Goal: Information Seeking & Learning: Learn about a topic

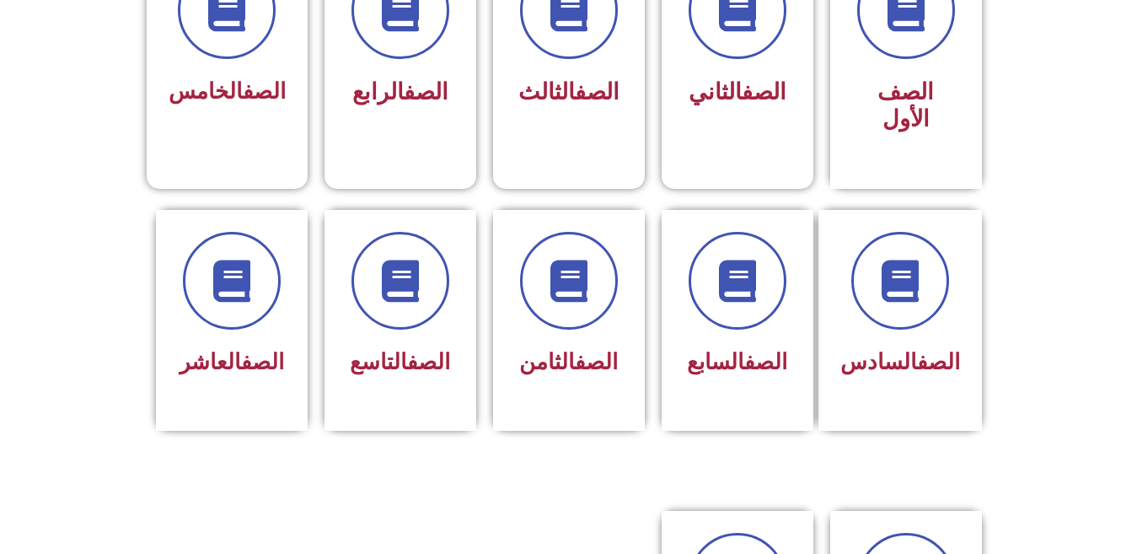
scroll to position [535, 0]
click at [469, 261] on div "الصف التاسع" at bounding box center [401, 319] width 152 height 221
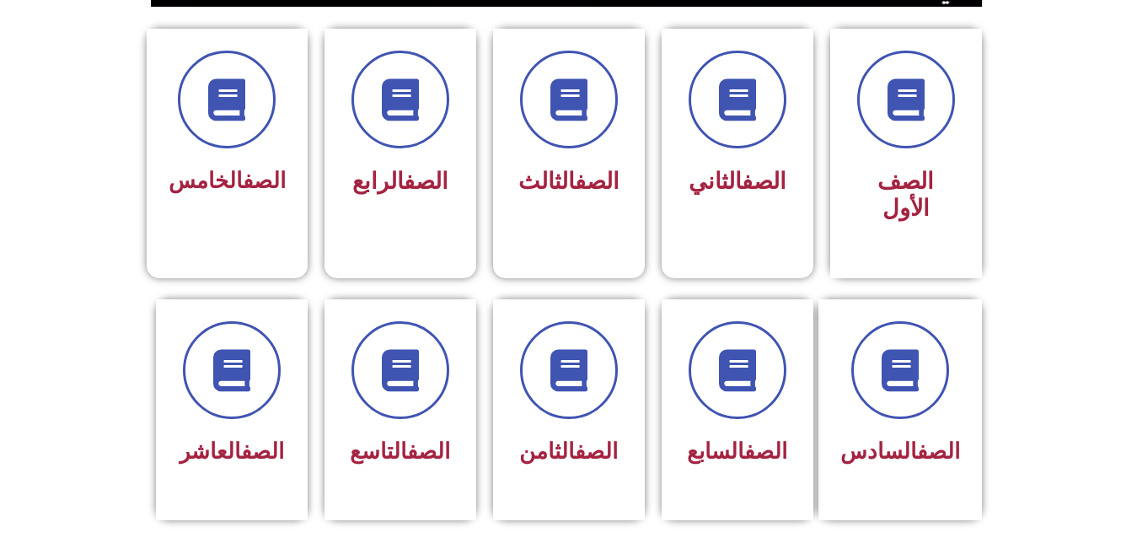
scroll to position [472, 0]
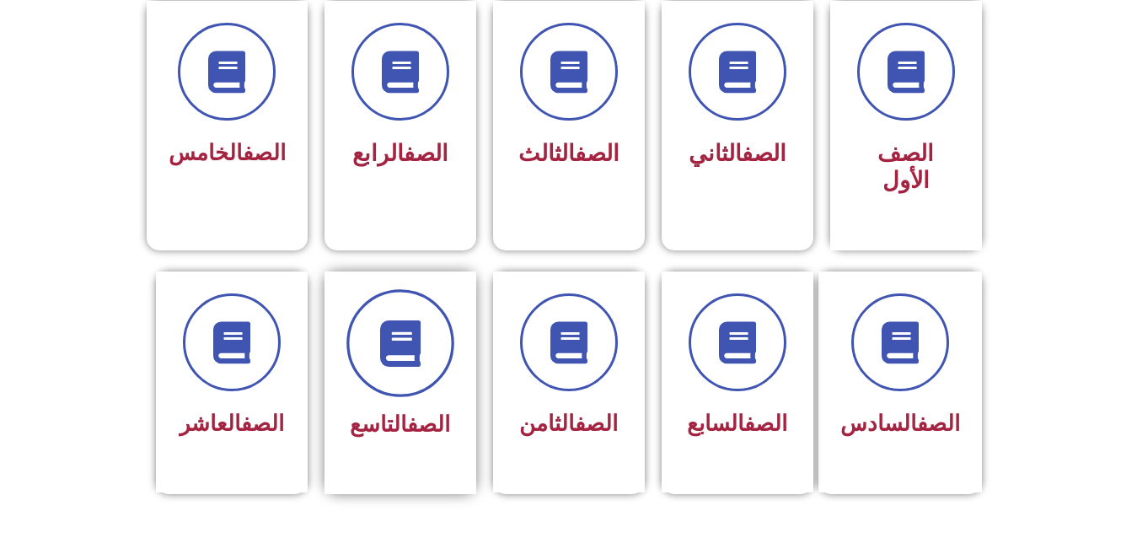
click at [447, 312] on span at bounding box center [401, 343] width 108 height 108
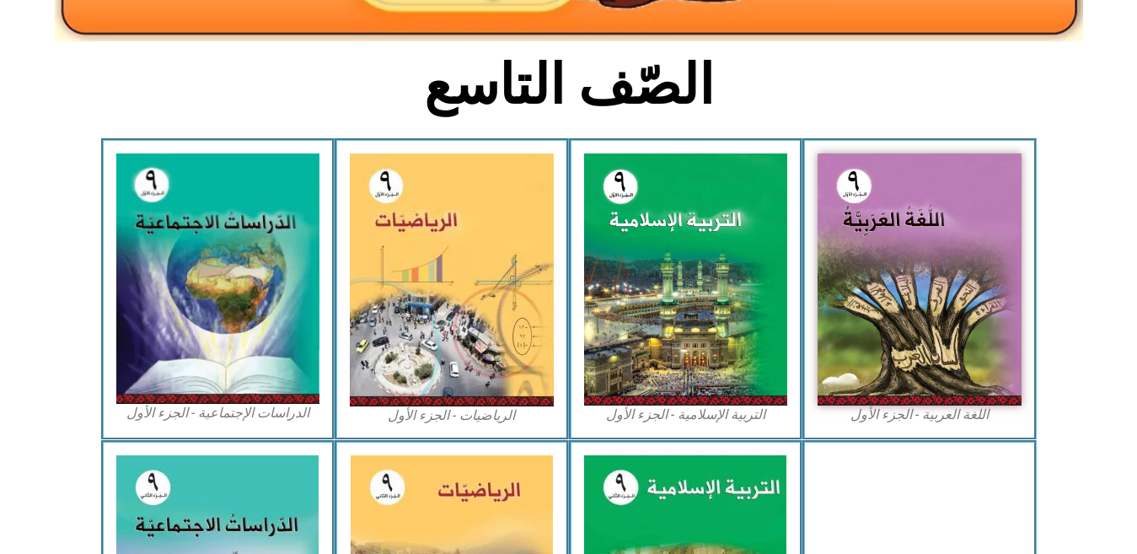
scroll to position [405, 0]
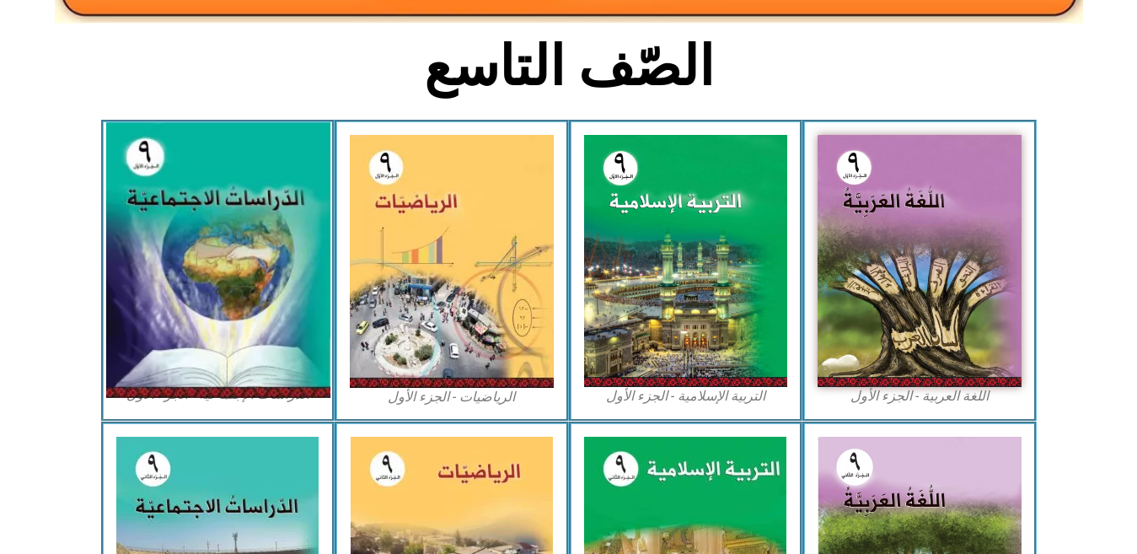
click at [239, 297] on img at bounding box center [217, 261] width 224 height 276
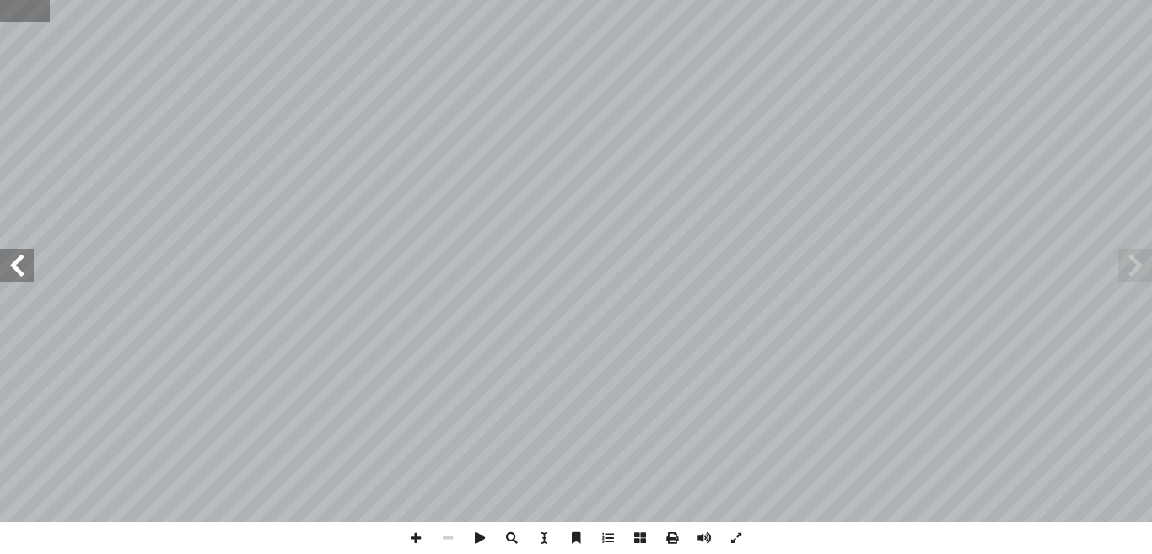
click at [19, 17] on input "text" at bounding box center [25, 11] width 50 height 22
type input "**"
click at [443, 535] on span at bounding box center [448, 538] width 32 height 32
click at [419, 536] on span at bounding box center [416, 538] width 32 height 32
click at [16, 262] on span at bounding box center [17, 266] width 34 height 34
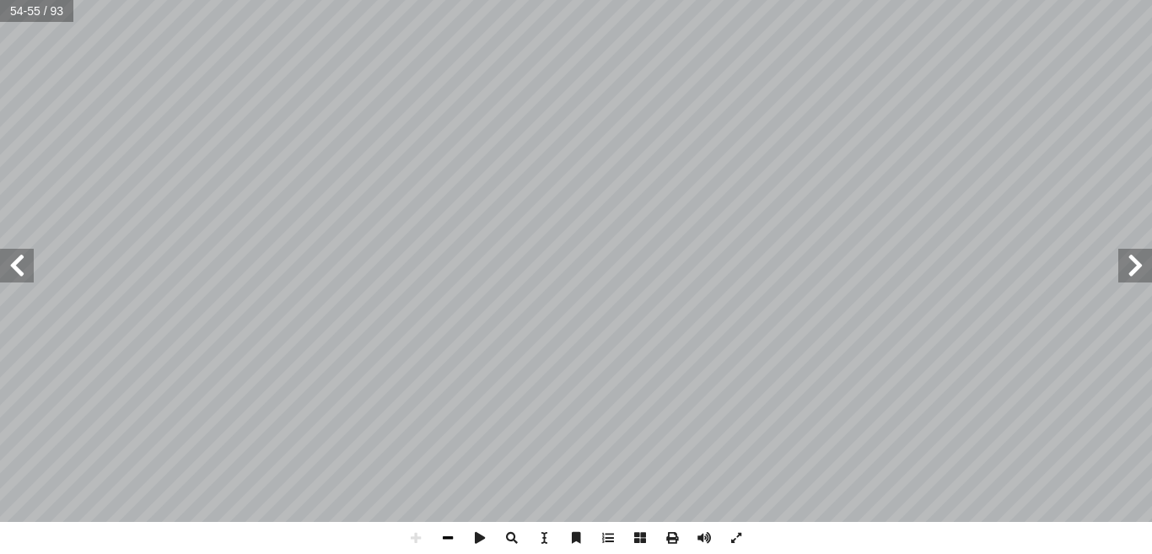
click at [451, 532] on span at bounding box center [448, 538] width 32 height 32
click at [448, 532] on span at bounding box center [448, 538] width 32 height 32
